Goal: Entertainment & Leisure: Consume media (video, audio)

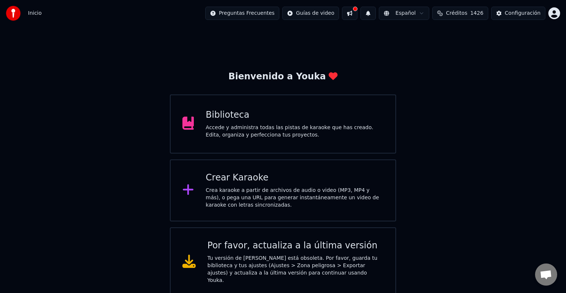
click at [224, 116] on div "Biblioteca" at bounding box center [295, 115] width 178 height 12
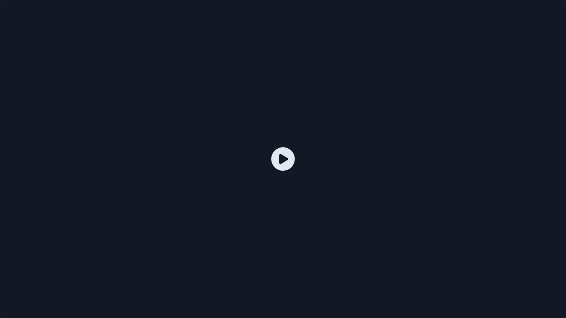
click at [264, 135] on div at bounding box center [283, 159] width 566 height 318
click at [327, 111] on div at bounding box center [283, 159] width 566 height 318
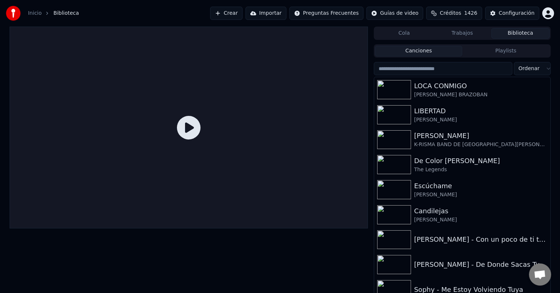
click at [190, 127] on icon at bounding box center [189, 128] width 24 height 24
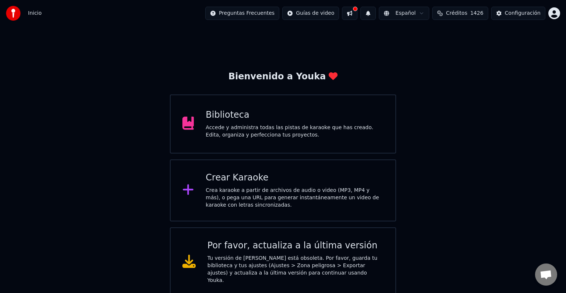
click at [238, 118] on div "Biblioteca" at bounding box center [295, 115] width 178 height 12
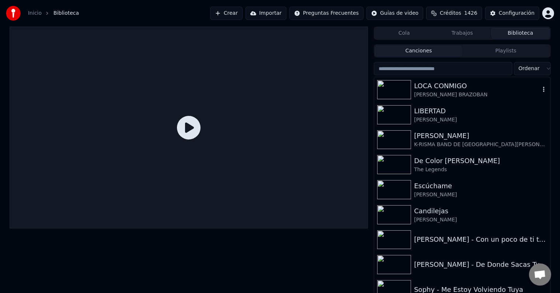
click at [429, 93] on div "LOCA CONMIGO [PERSON_NAME] BRAZOBAN" at bounding box center [477, 90] width 126 height 18
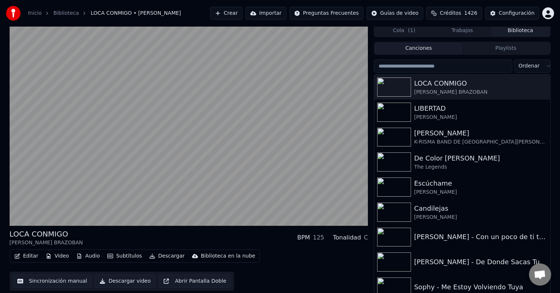
scroll to position [3, 0]
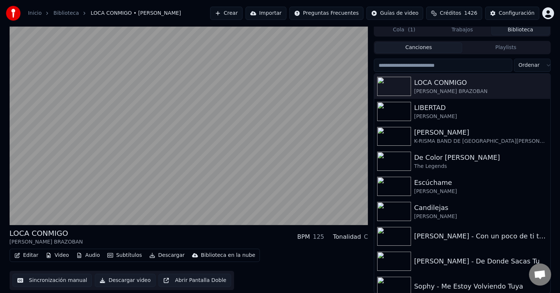
click at [58, 279] on button "Sincronización manual" at bounding box center [53, 280] width 80 height 13
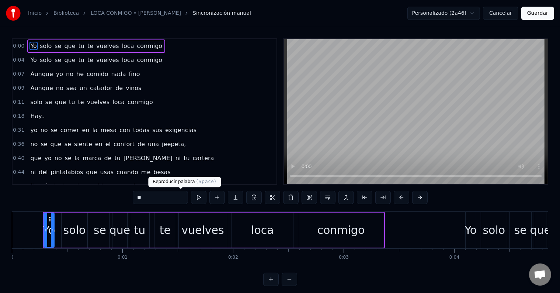
click at [191, 198] on button at bounding box center [198, 197] width 15 height 13
click at [38, 14] on link "Inicio" at bounding box center [35, 13] width 14 height 7
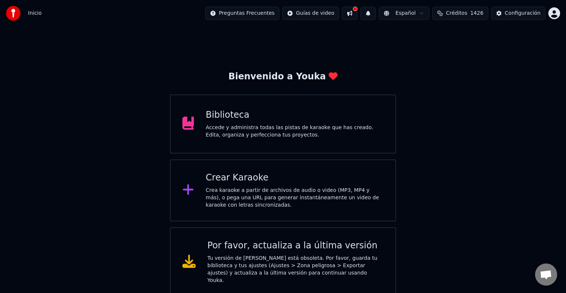
click at [231, 113] on div "Biblioteca" at bounding box center [295, 115] width 178 height 12
